Goal: Obtain resource: Download file/media

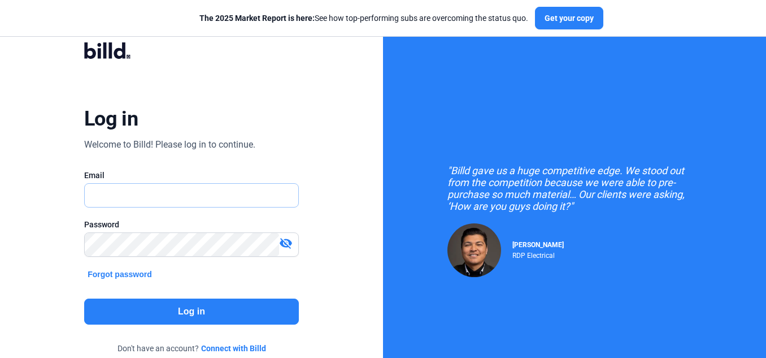
drag, startPoint x: 0, startPoint y: 0, endPoint x: 208, endPoint y: 202, distance: 289.7
click at [208, 202] on input "text" at bounding box center [186, 195] width 202 height 23
type input "[PERSON_NAME][EMAIL_ADDRESS][DOMAIN_NAME]"
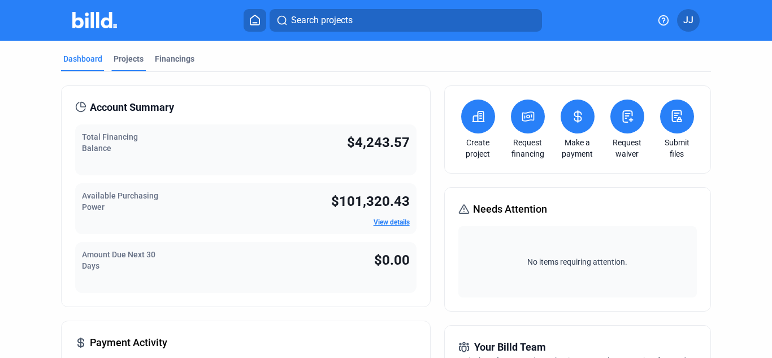
click at [125, 55] on div "Projects" at bounding box center [129, 58] width 30 height 11
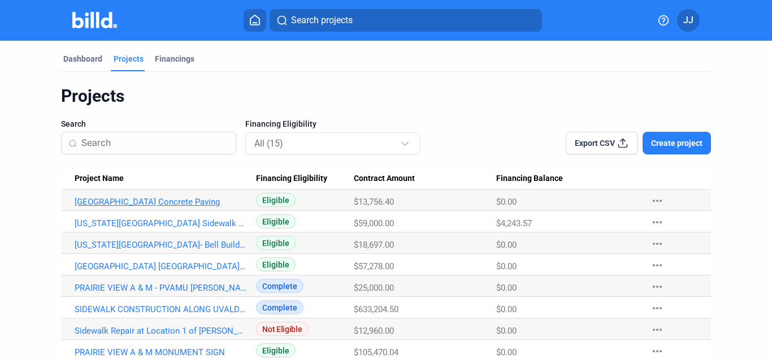
click at [162, 199] on link "[GEOGRAPHIC_DATA] Concrete Paving" at bounding box center [161, 202] width 172 height 10
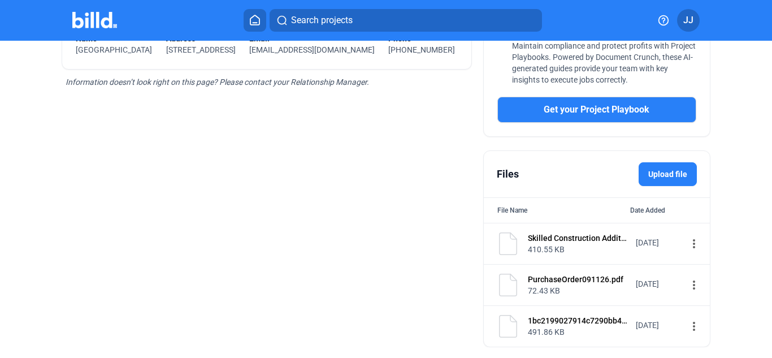
scroll to position [365, 0]
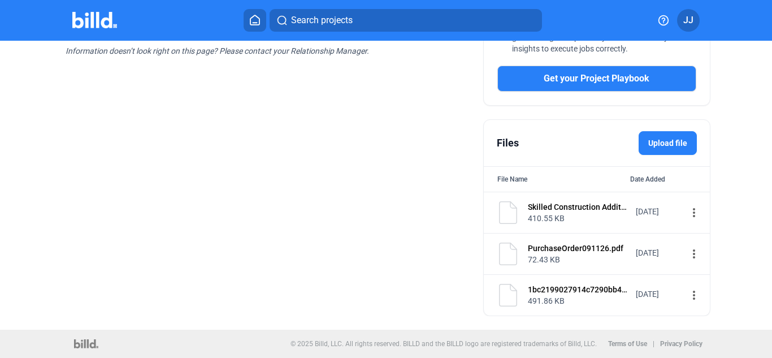
click at [687, 296] on mat-icon "more_vert" at bounding box center [694, 295] width 14 height 14
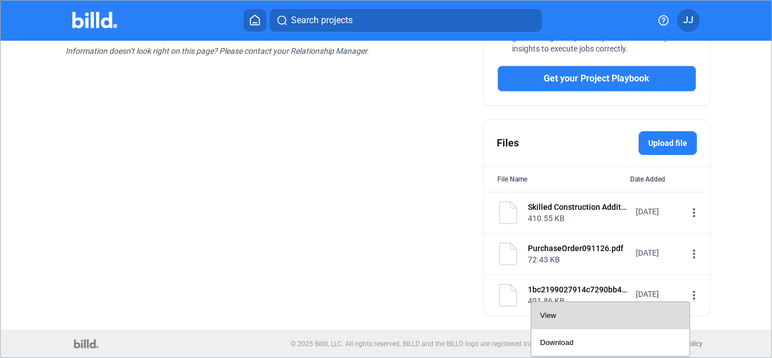
click at [567, 309] on div "View" at bounding box center [610, 315] width 140 height 27
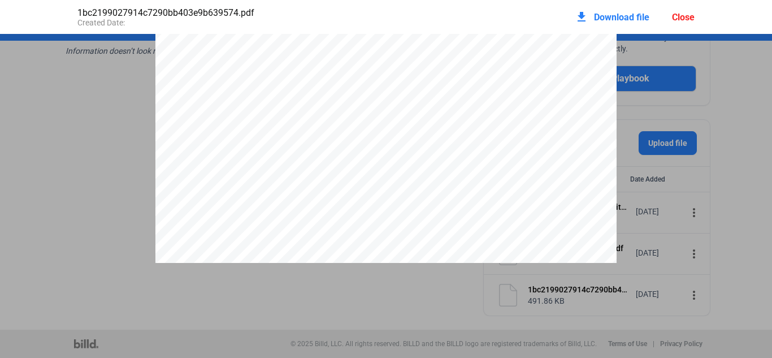
scroll to position [187, 0]
click at [449, 302] on pdf-viewer "1 | P a g e TO: [PERSON_NAME] [GEOGRAPHIC_DATA] [STREET_ADDRESS] SKILLED CONSTR…" at bounding box center [386, 177] width 772 height 286
click at [692, 15] on div "Close" at bounding box center [683, 17] width 23 height 11
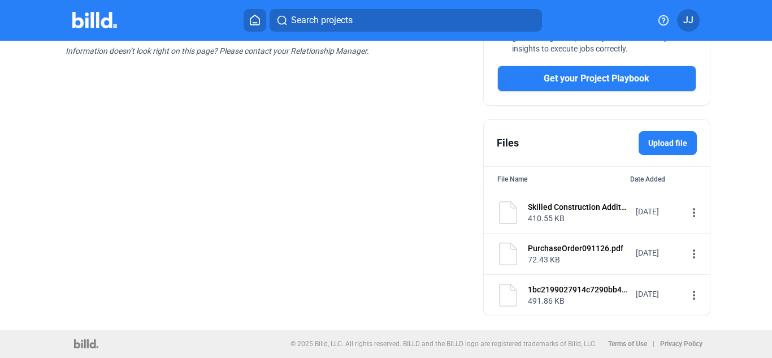
click at [687, 211] on mat-icon "more_vert" at bounding box center [694, 213] width 14 height 14
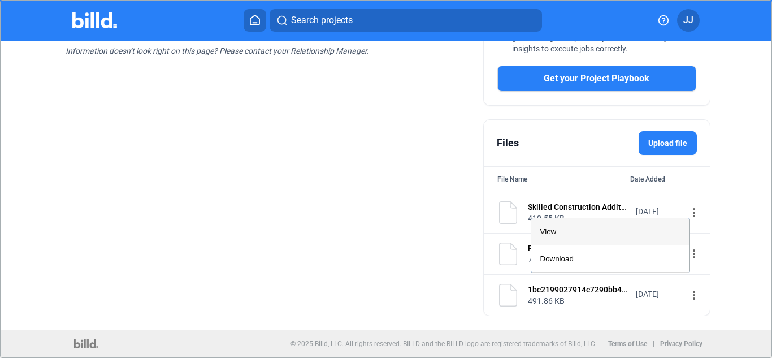
click at [611, 235] on div "View" at bounding box center [610, 231] width 140 height 27
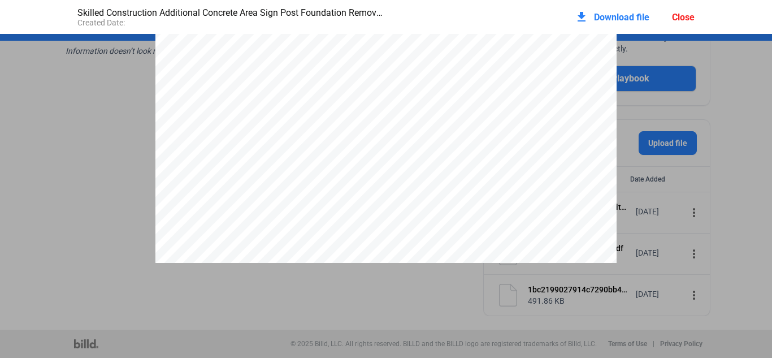
scroll to position [167, 0]
click at [679, 19] on div "Close" at bounding box center [683, 17] width 23 height 11
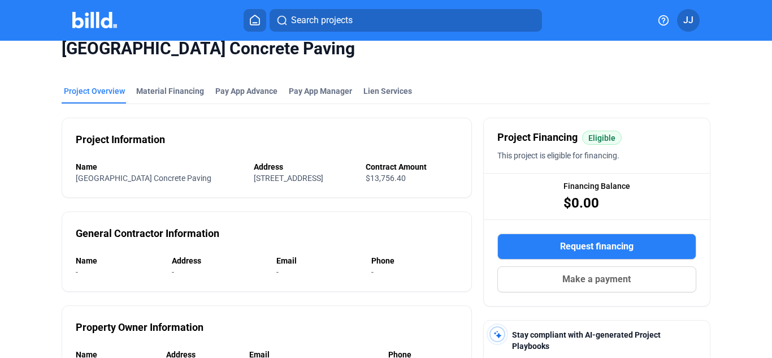
scroll to position [12, 0]
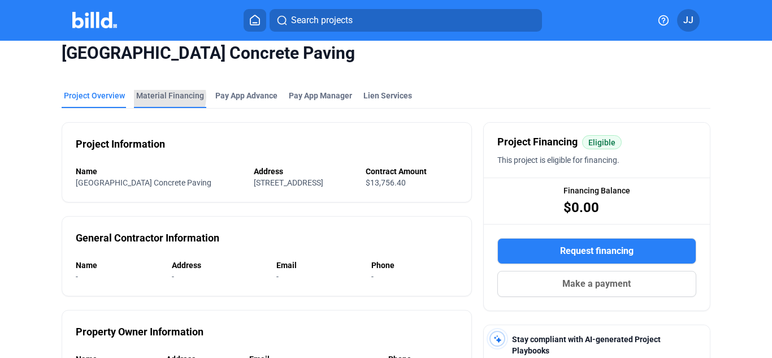
click at [163, 97] on div "Material Financing" at bounding box center [170, 95] width 68 height 11
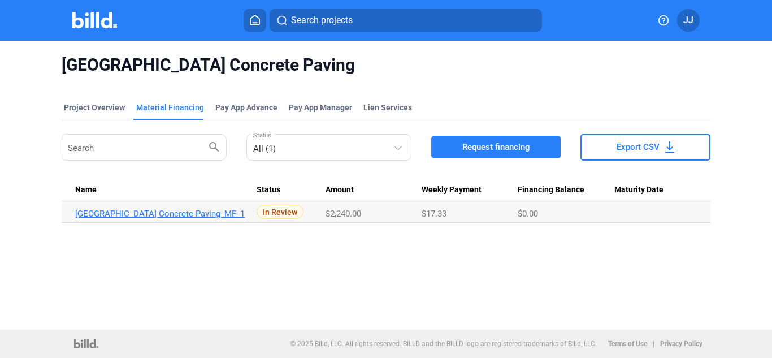
click at [207, 213] on link "[GEOGRAPHIC_DATA] Concrete Paving_MF_1" at bounding box center [161, 214] width 172 height 10
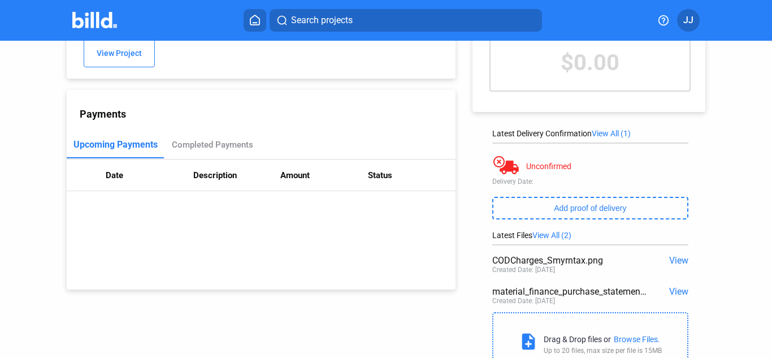
scroll to position [129, 0]
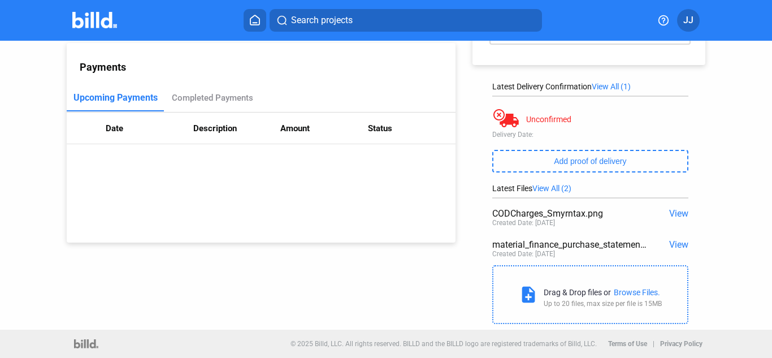
click at [673, 213] on span "View" at bounding box center [678, 213] width 19 height 11
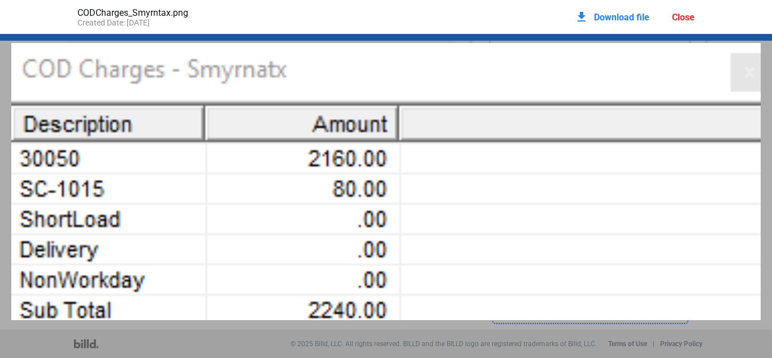
scroll to position [0, 0]
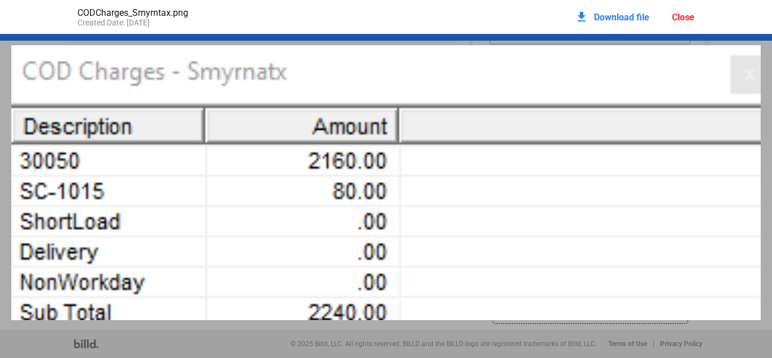
click at [681, 19] on div "Close" at bounding box center [683, 17] width 23 height 11
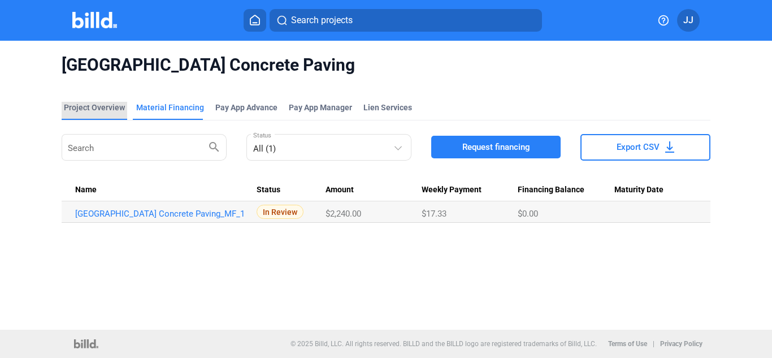
click at [98, 109] on div "Project Overview" at bounding box center [94, 107] width 61 height 11
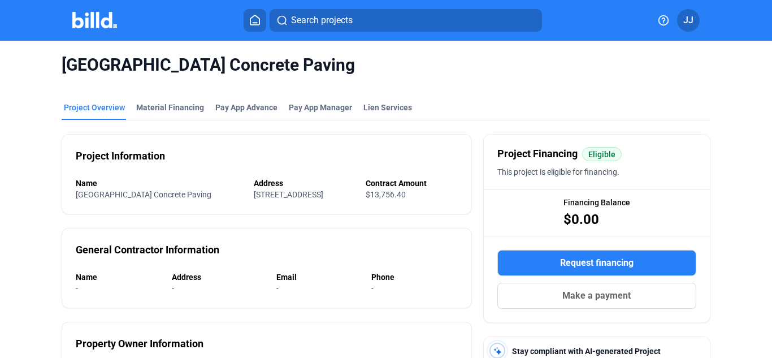
click at [354, 199] on div "Address [STREET_ADDRESS]" at bounding box center [304, 188] width 101 height 23
copy div "[STREET_ADDRESS]"
click at [163, 103] on div "Material Financing" at bounding box center [170, 107] width 68 height 11
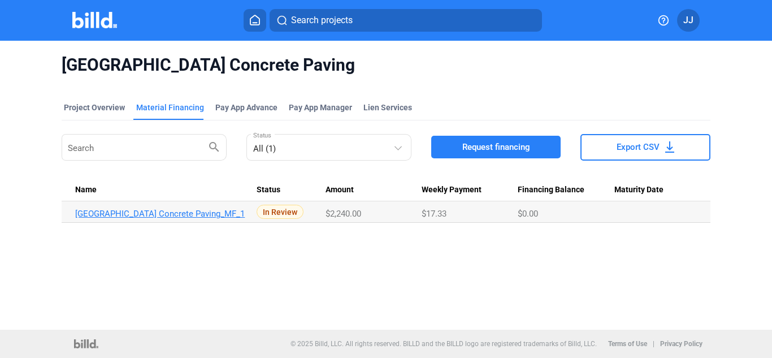
click at [181, 211] on link "[GEOGRAPHIC_DATA] Concrete Paving_MF_1" at bounding box center [161, 214] width 172 height 10
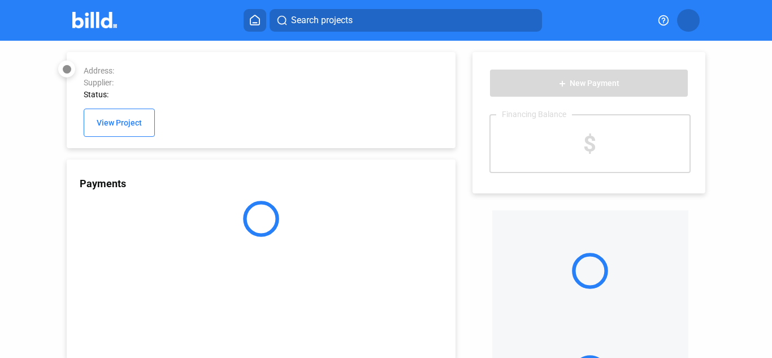
click at [218, 209] on div at bounding box center [261, 219] width 389 height 36
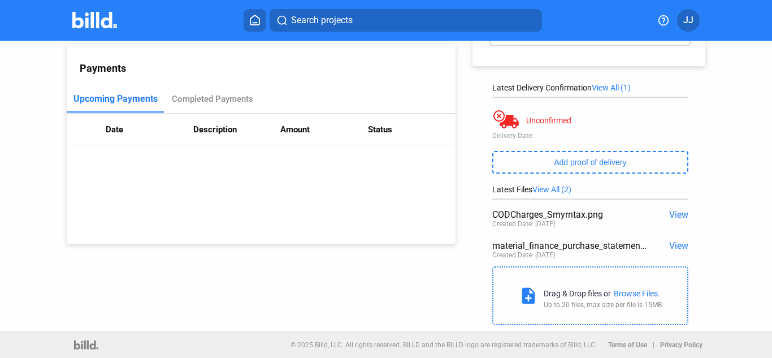
scroll to position [129, 0]
click at [678, 208] on span "View" at bounding box center [678, 213] width 19 height 11
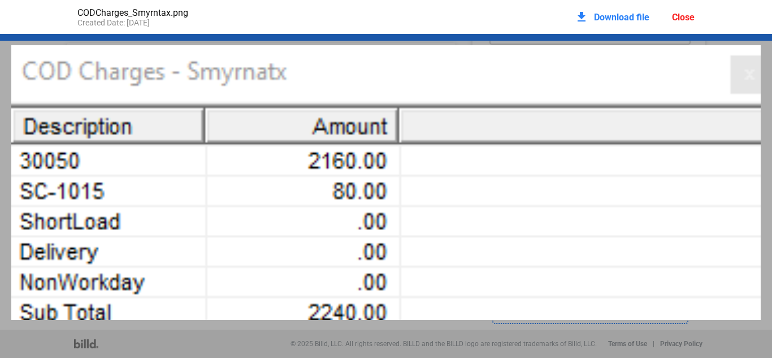
click at [591, 23] on div "download Download file" at bounding box center [612, 17] width 75 height 25
